Goal: Ask a question

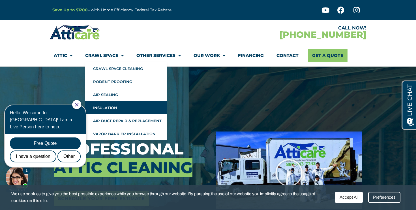
click at [98, 110] on link "Insulation" at bounding box center [126, 107] width 82 height 13
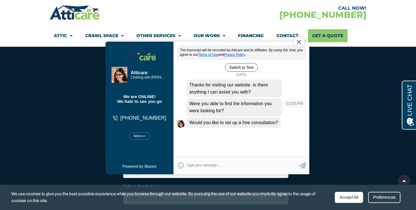
scroll to position [1682, 0]
click at [228, 163] on textarea "Type your response and press Return or Send" at bounding box center [243, 164] width 112 height 11
type textarea "I"
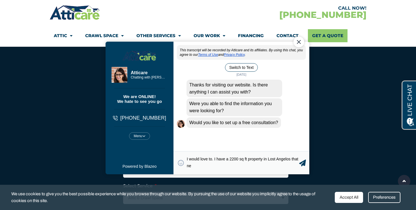
scroll to position [1, 0]
click at [264, 167] on textarea "I would love to. I have a 2200 sq ft property in Lost Angelos that needs full c…" at bounding box center [243, 162] width 112 height 12
click at [281, 159] on textarea "I would love to. I have a 2200 sq ft property in Lost Angelos that needs full c…" at bounding box center [243, 162] width 112 height 12
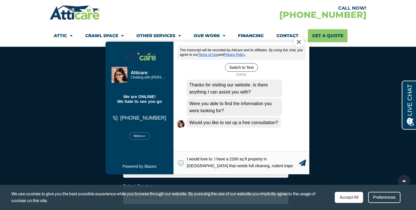
click at [278, 164] on textarea "I would love to. I have a 2200 sq ft property in Lost Angeles that needs full c…" at bounding box center [243, 162] width 112 height 12
type textarea "I would love to. I have a 2200 sq ft property in Lost Angeles that needs full c…"
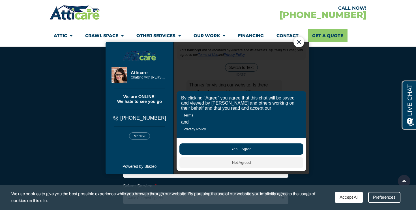
scroll to position [6, 0]
click at [243, 149] on button "Yes, I Agree" at bounding box center [241, 148] width 124 height 11
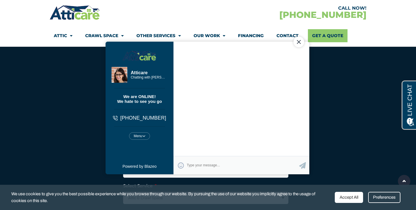
drag, startPoint x: 242, startPoint y: 147, endPoint x: 244, endPoint y: 143, distance: 4.3
click at [244, 143] on div "Atticare This transcript will be recorded by Atticare and its affiliates. By us…" at bounding box center [241, 107] width 136 height 132
click at [209, 163] on textarea "Type your response and press Return or Send" at bounding box center [243, 164] width 112 height 11
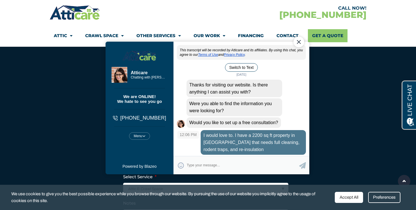
scroll to position [17, 0]
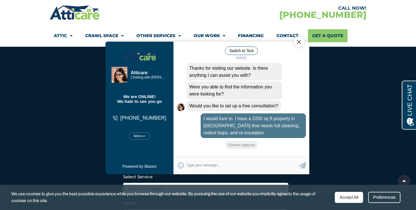
click at [231, 161] on textarea "Type your response and press Return or Send" at bounding box center [243, 164] width 112 height 11
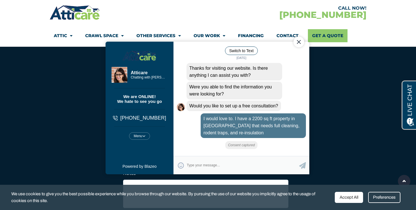
click at [210, 166] on textarea "Type your response and press Return or Send" at bounding box center [243, 164] width 112 height 11
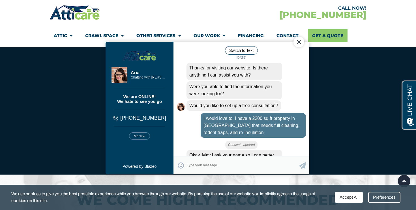
scroll to position [36, 0]
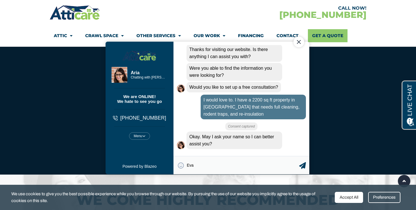
type textarea "Evan"
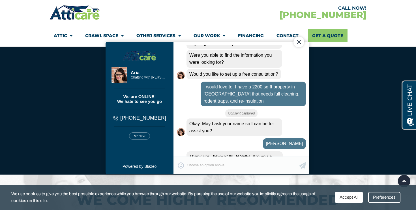
scroll to position [82, 0]
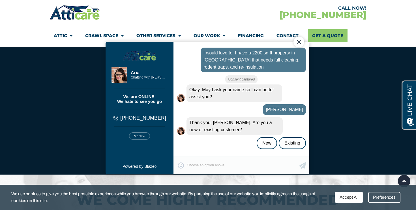
click at [227, 165] on div "😀 😁 😂 😃 😄 😅 😆 😇 😈 😉 😊 😋 😌 😍 😎 😏 😐 😑 😒 😓 😔 😕 😖 😗 😘 😛 😝 😞 😟 😠 😡 😢 😣 😤 😥 😦 Type yo…" at bounding box center [241, 164] width 136 height 18
click at [225, 154] on div "This transcript will be recorded by Atticare and its affiliates. By using this …" at bounding box center [241, 100] width 136 height 111
click at [223, 165] on div "😀 😁 😂 😃 😄 😅 😆 😇 😈 😉 😊 😋 😌 😍 😎 😏 😐 😑 😒 😓 😔 😕 😖 😗 😘 😛 😝 😞 😟 😠 😡 😢 😣 😤 😥 😦 Type yo…" at bounding box center [241, 164] width 136 height 18
click at [194, 163] on div "😀 😁 😂 😃 😄 😅 😆 😇 😈 😉 😊 😋 😌 😍 😎 😏 😐 😑 😒 😓 😔 😕 😖 😗 😘 😛 😝 😞 😟 😠 😡 😢 😣 😤 😥 😦 Type yo…" at bounding box center [241, 164] width 136 height 18
click at [257, 140] on div "New" at bounding box center [266, 143] width 20 height 12
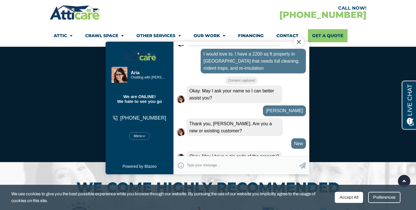
scroll to position [101, 0]
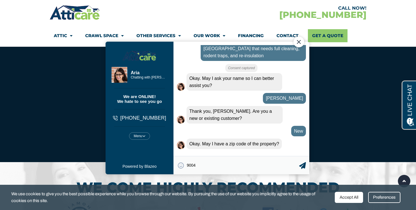
type textarea "90046"
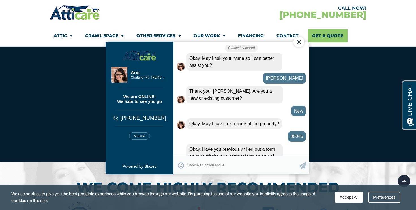
scroll to position [162, 0]
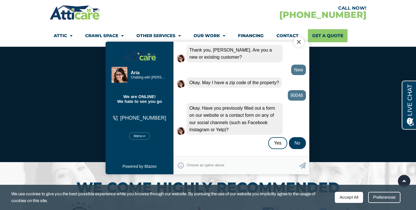
click at [294, 140] on div "No" at bounding box center [297, 143] width 17 height 12
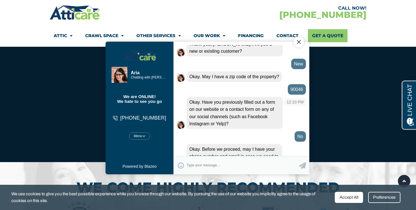
scroll to position [187, 0]
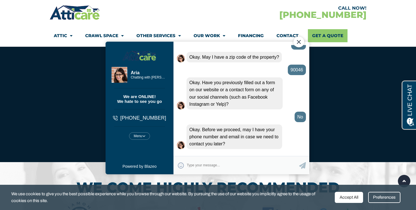
click at [236, 165] on textarea "Type your response and press Return or Send" at bounding box center [243, 164] width 112 height 11
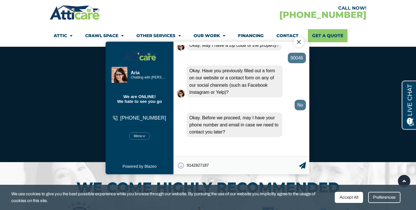
type textarea "9142827187"
click at [298, 43] on div "Close Chat" at bounding box center [298, 41] width 11 height 11
